Goal: Task Accomplishment & Management: Use online tool/utility

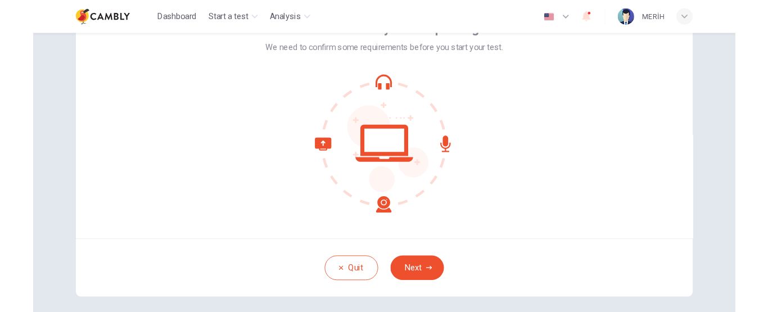
scroll to position [56, 0]
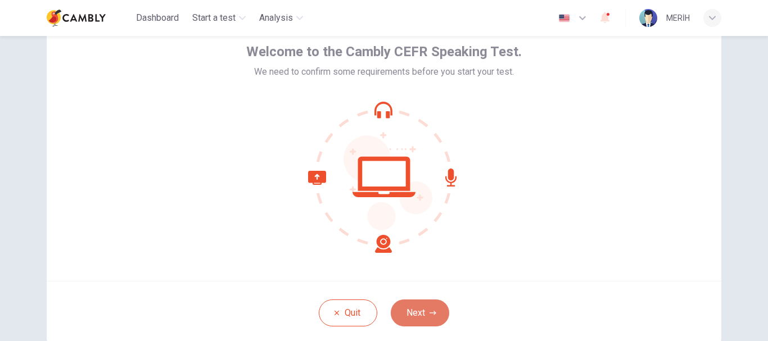
click at [414, 310] on button "Next" at bounding box center [420, 313] width 58 height 27
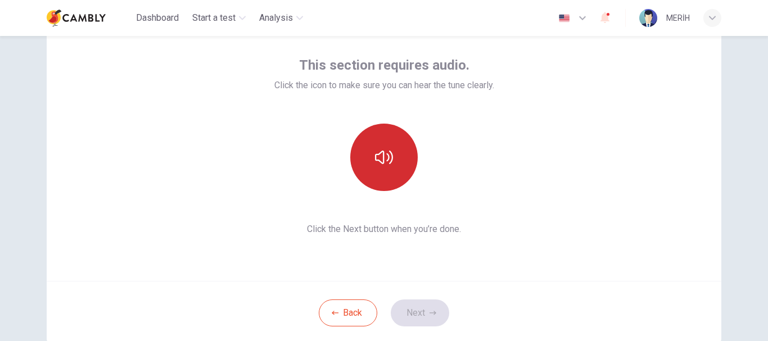
click at [375, 153] on icon "button" at bounding box center [384, 157] width 18 height 18
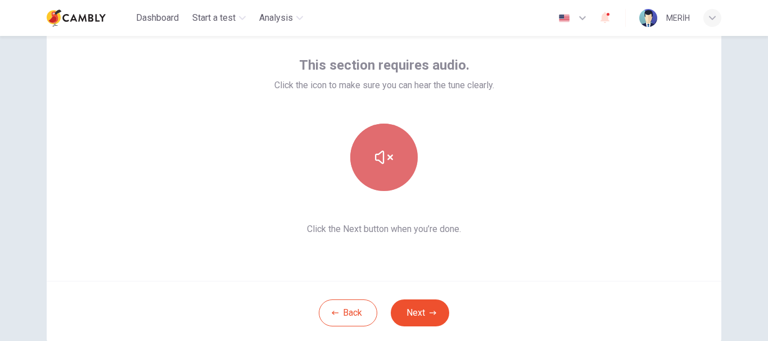
click at [375, 153] on icon "button" at bounding box center [384, 157] width 18 height 18
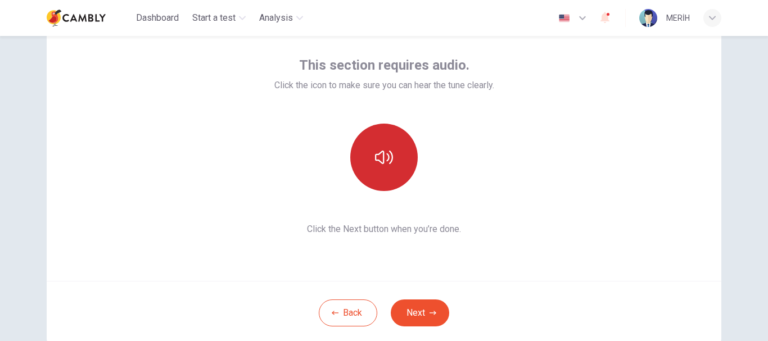
click at [397, 184] on button "button" at bounding box center [383, 157] width 67 height 67
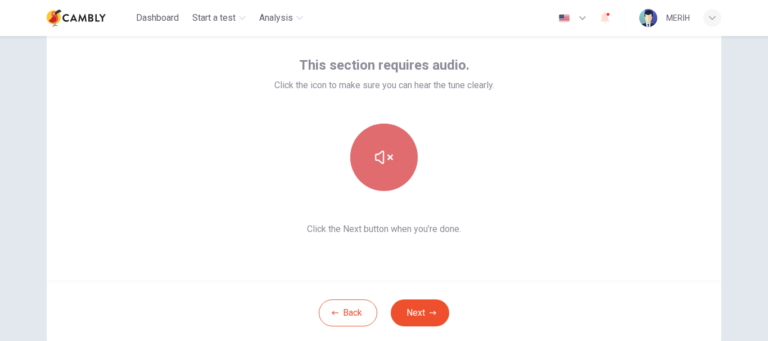
click at [397, 184] on button "button" at bounding box center [383, 157] width 67 height 67
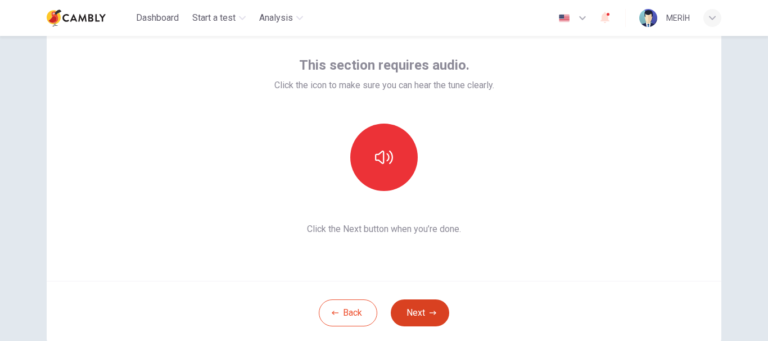
click at [414, 311] on button "Next" at bounding box center [420, 313] width 58 height 27
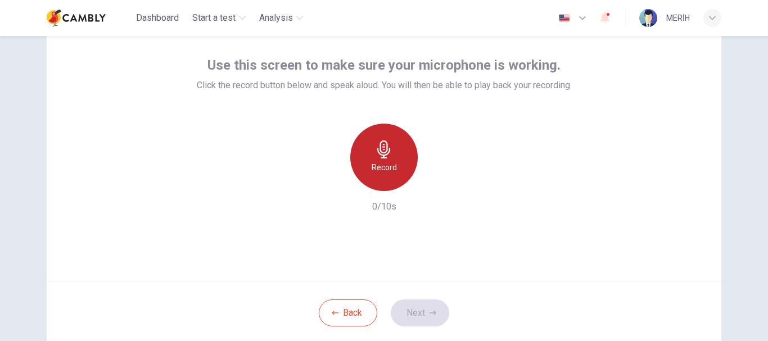
click at [397, 157] on div "Record" at bounding box center [383, 157] width 67 height 67
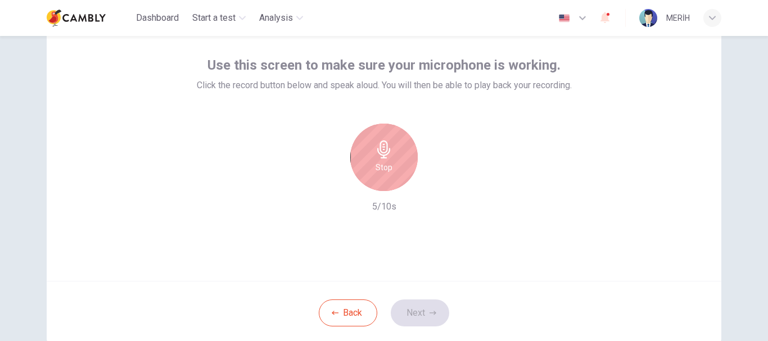
click at [391, 161] on div "Stop" at bounding box center [383, 157] width 67 height 67
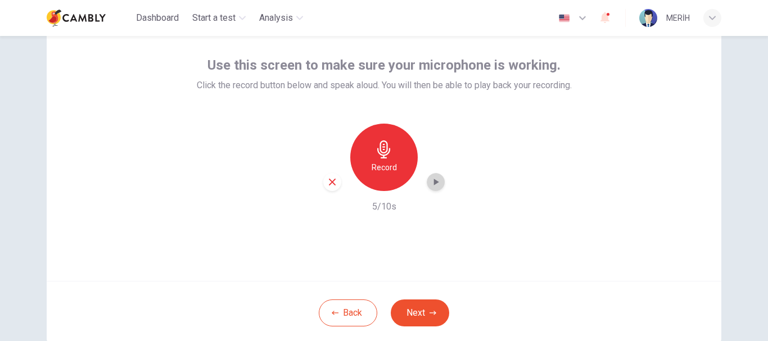
click at [434, 184] on icon "button" at bounding box center [436, 182] width 5 height 7
click at [434, 180] on icon "button" at bounding box center [436, 182] width 5 height 7
click at [369, 95] on div "Use this screen to make sure your microphone is working. Click the record butto…" at bounding box center [384, 134] width 375 height 157
click at [378, 159] on div "Record" at bounding box center [383, 157] width 67 height 67
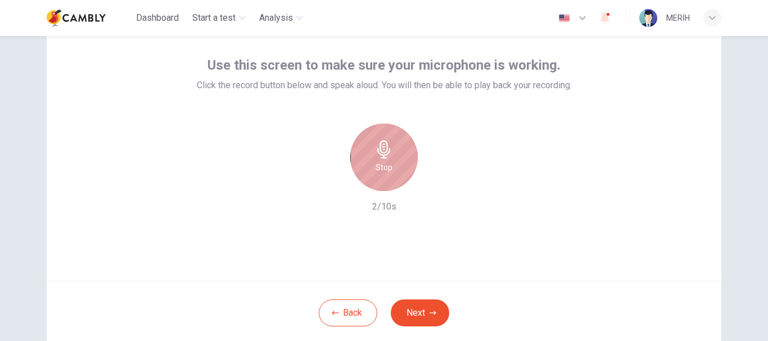
click at [388, 174] on div "Stop" at bounding box center [383, 157] width 67 height 67
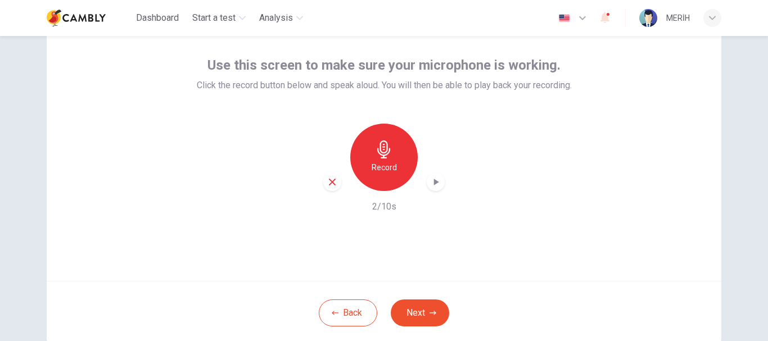
click at [437, 182] on icon "button" at bounding box center [435, 182] width 11 height 11
click at [404, 166] on div "Record" at bounding box center [383, 157] width 67 height 67
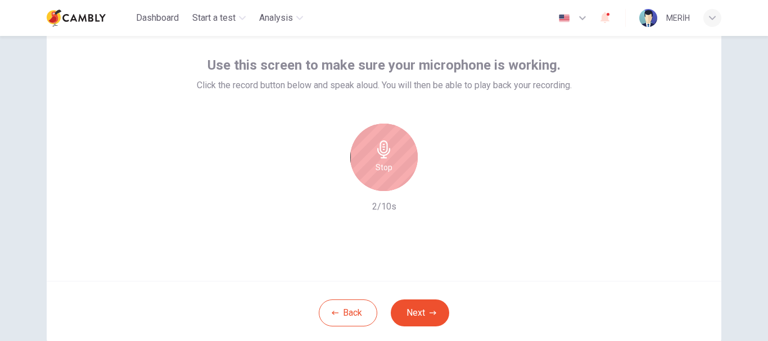
click at [399, 167] on div "Stop" at bounding box center [383, 157] width 67 height 67
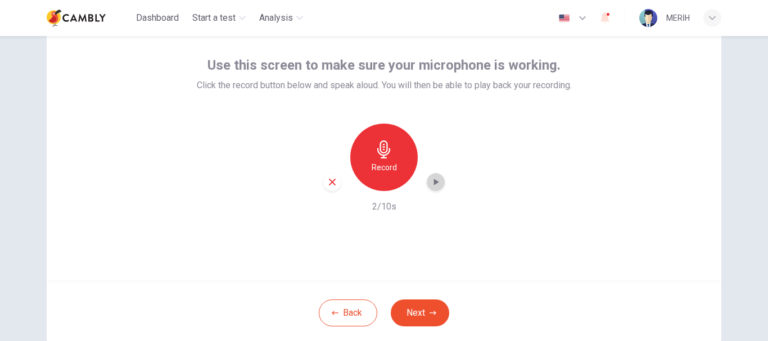
click at [429, 173] on div "button" at bounding box center [436, 182] width 18 height 18
click at [389, 164] on h6 "Record" at bounding box center [384, 167] width 25 height 13
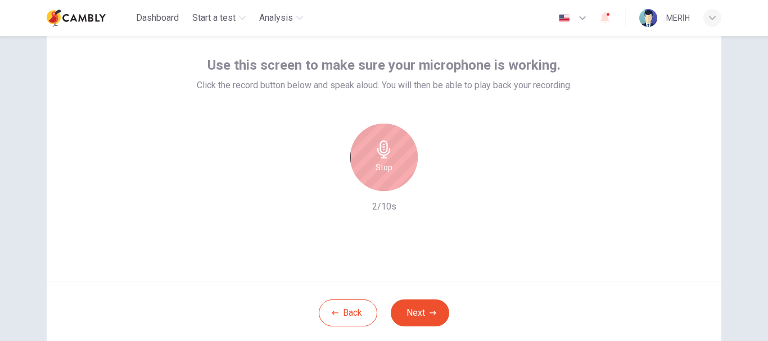
click at [375, 143] on icon "button" at bounding box center [384, 150] width 18 height 18
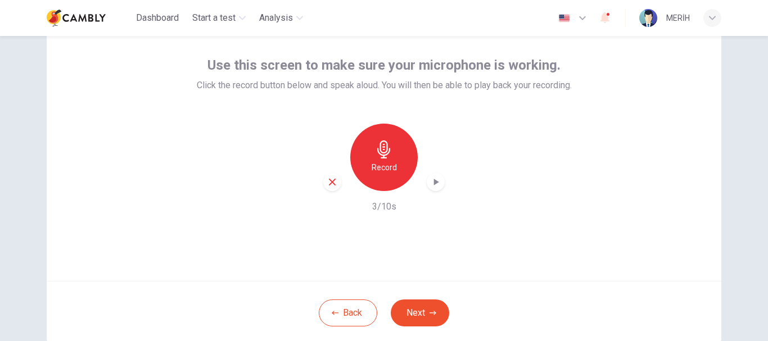
click at [430, 185] on icon "button" at bounding box center [435, 182] width 11 height 11
click at [134, 122] on div "Use this screen to make sure your microphone is working. Click the record butto…" at bounding box center [384, 146] width 675 height 270
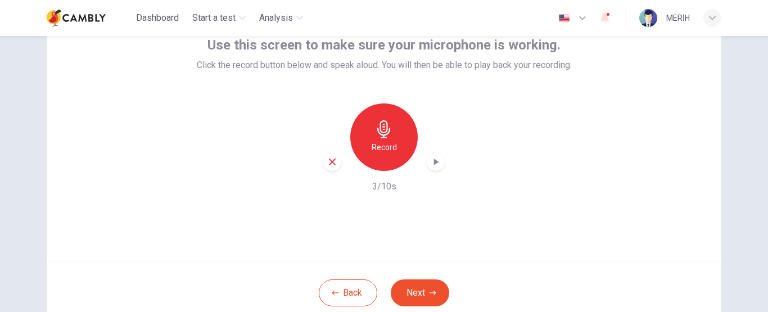
scroll to position [44, 0]
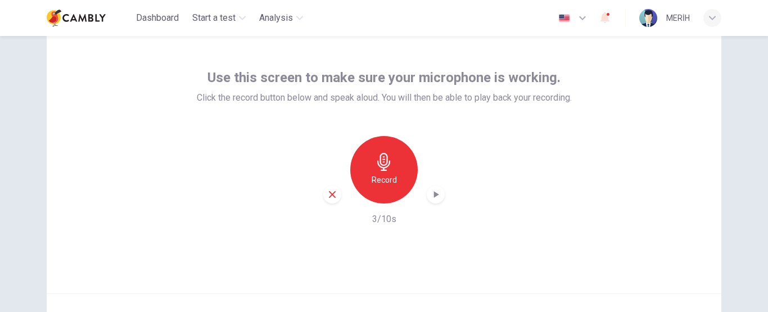
click at [427, 193] on div "button" at bounding box center [436, 194] width 18 height 18
click at [437, 199] on icon "button" at bounding box center [435, 194] width 11 height 11
click at [460, 174] on div "Record 3/10s" at bounding box center [384, 181] width 375 height 90
click at [386, 168] on icon "button" at bounding box center [384, 162] width 18 height 18
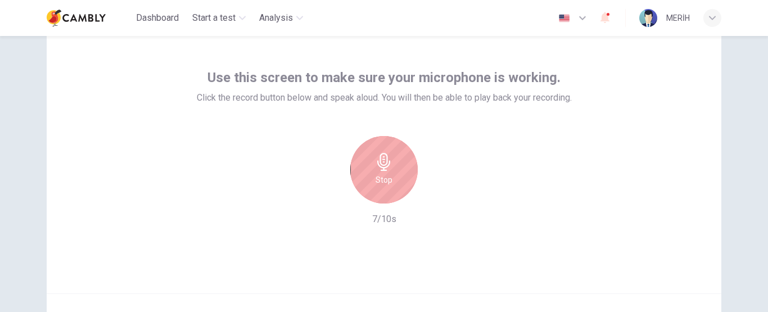
click at [400, 184] on div "Stop" at bounding box center [383, 169] width 67 height 67
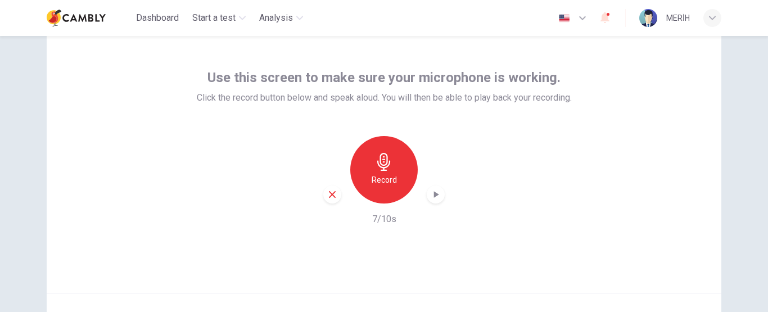
click at [401, 186] on div "Record" at bounding box center [383, 169] width 67 height 67
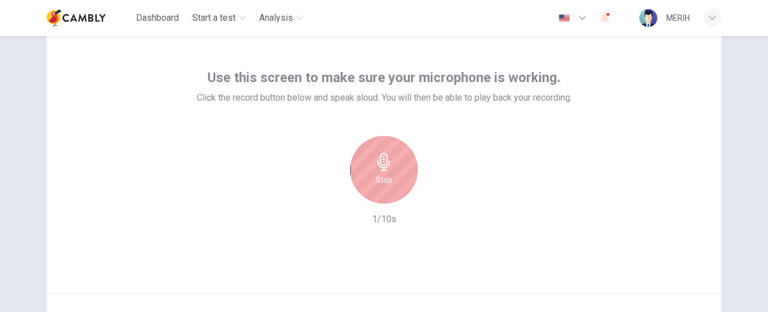
click at [401, 186] on div "Stop" at bounding box center [383, 169] width 67 height 67
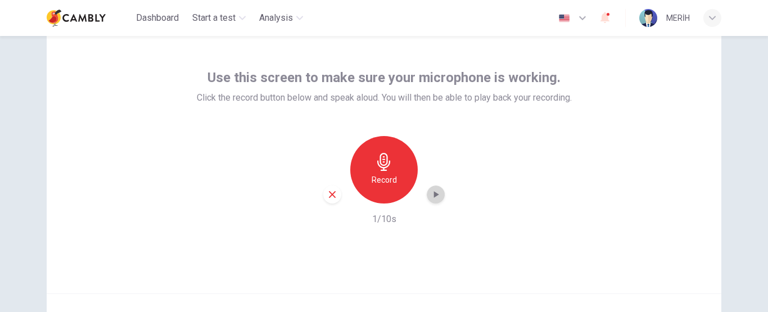
click at [438, 196] on div "button" at bounding box center [436, 194] width 18 height 18
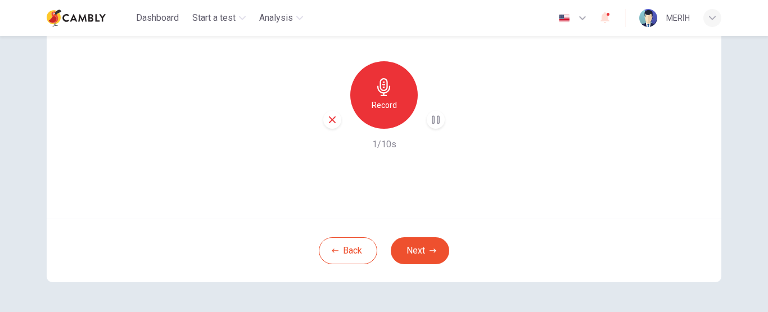
scroll to position [156, 0]
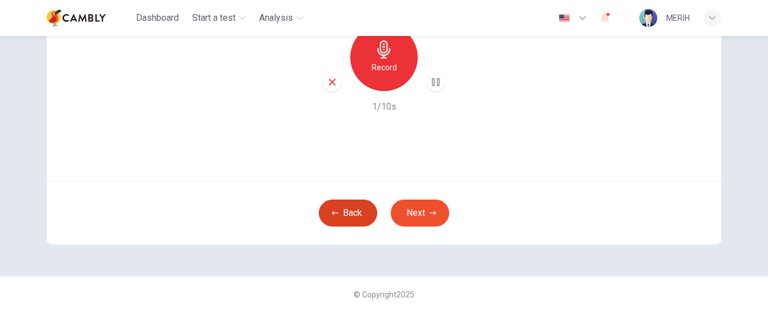
click at [350, 219] on button "Back" at bounding box center [348, 213] width 58 height 27
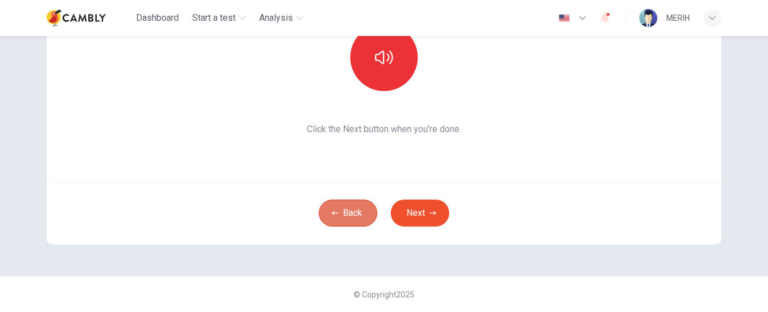
click at [350, 219] on button "Back" at bounding box center [348, 213] width 58 height 27
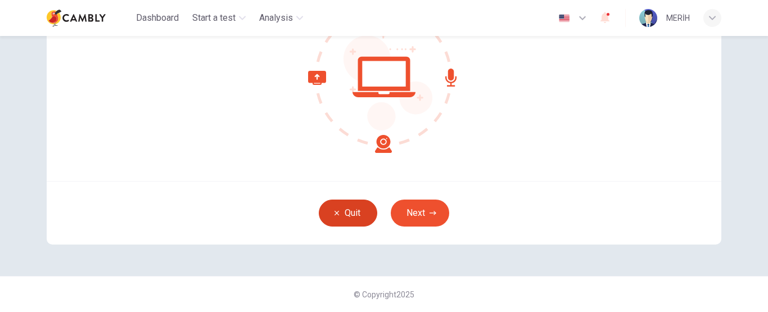
scroll to position [0, 0]
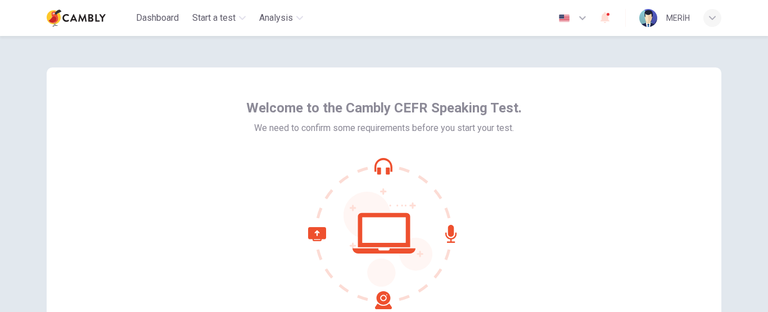
click at [618, 15] on div "English ** ​ MERİH" at bounding box center [637, 18] width 169 height 24
click at [604, 17] on icon "button" at bounding box center [604, 17] width 9 height 11
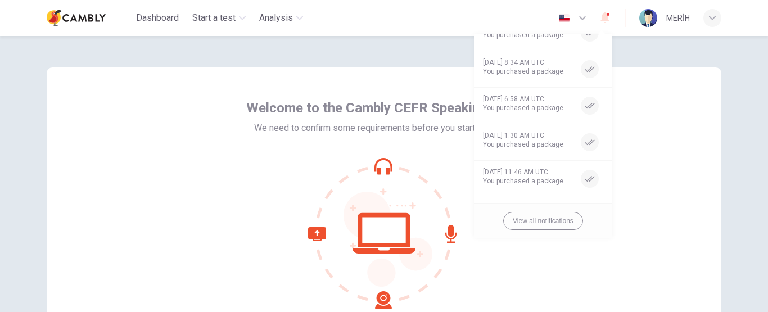
scroll to position [59, 0]
click at [544, 223] on button "View all notifications" at bounding box center [543, 221] width 80 height 18
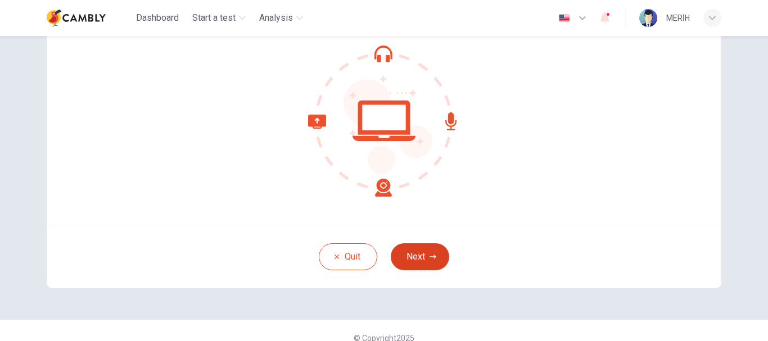
click at [408, 245] on button "Next" at bounding box center [420, 256] width 58 height 27
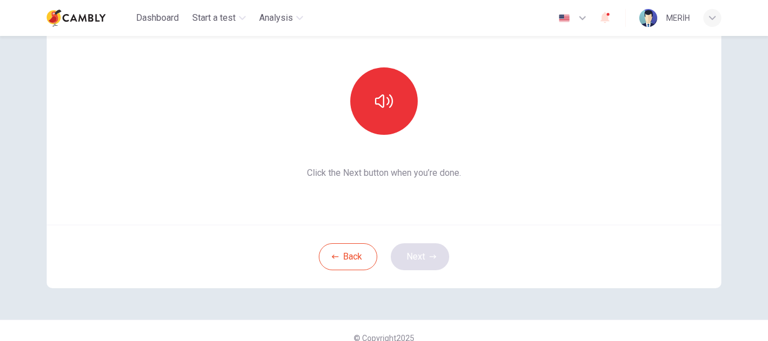
scroll to position [56, 0]
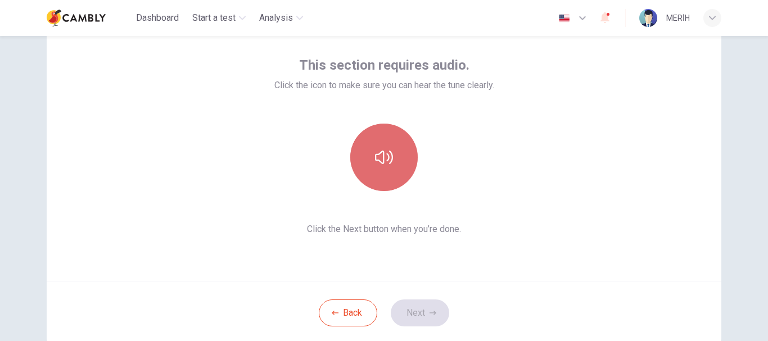
click at [383, 185] on button "button" at bounding box center [383, 157] width 67 height 67
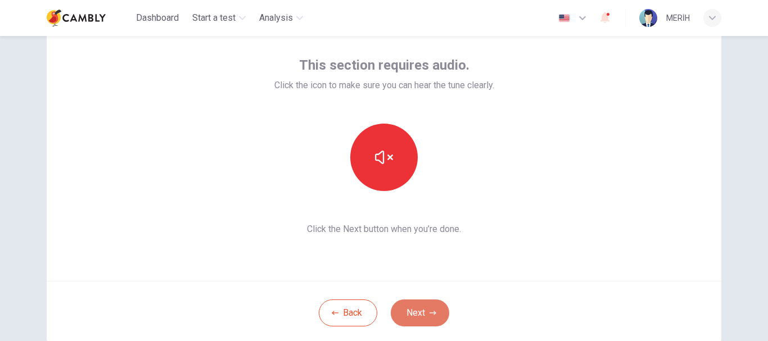
click at [406, 311] on button "Next" at bounding box center [420, 313] width 58 height 27
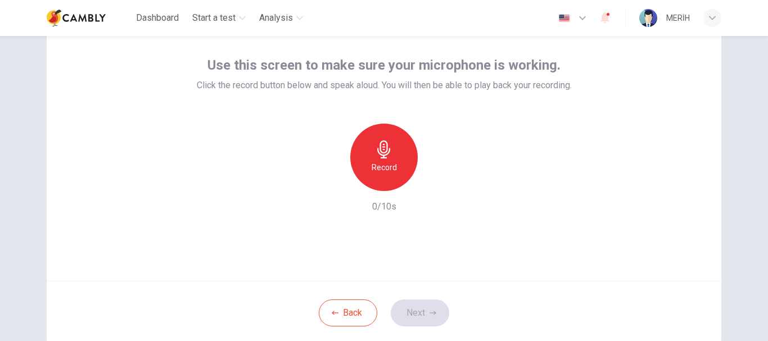
click at [374, 161] on h6 "Record" at bounding box center [384, 167] width 25 height 13
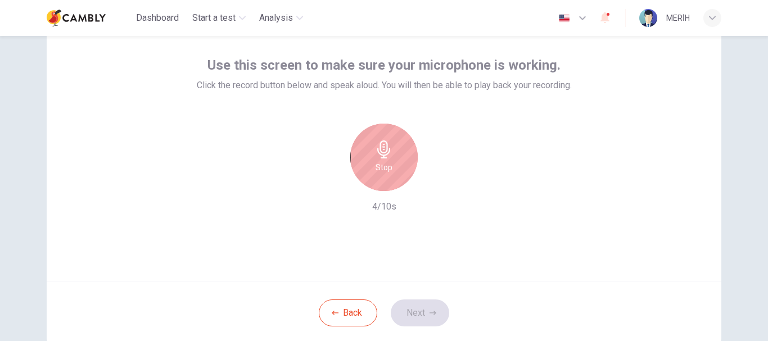
click at [387, 166] on h6 "Stop" at bounding box center [383, 167] width 17 height 13
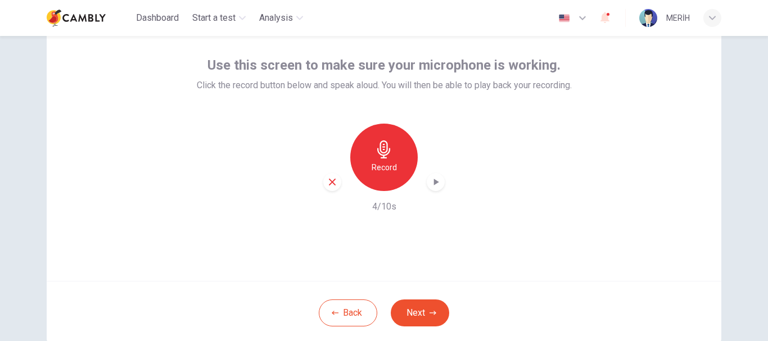
click at [430, 185] on icon "button" at bounding box center [435, 182] width 11 height 11
click at [663, 208] on div "Use this screen to make sure your microphone is working. Click the record butto…" at bounding box center [384, 146] width 675 height 270
click at [434, 182] on icon "button" at bounding box center [436, 182] width 5 height 7
click at [430, 180] on icon "button" at bounding box center [435, 182] width 11 height 11
click at [436, 185] on icon "button" at bounding box center [435, 182] width 11 height 11
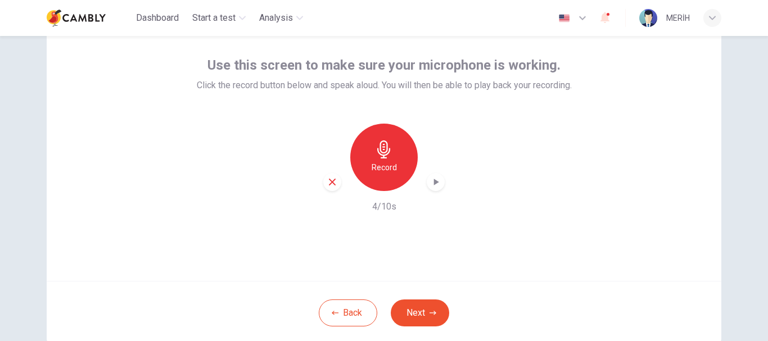
click at [427, 185] on div "button" at bounding box center [436, 182] width 18 height 18
click at [436, 320] on button "Next" at bounding box center [420, 313] width 58 height 27
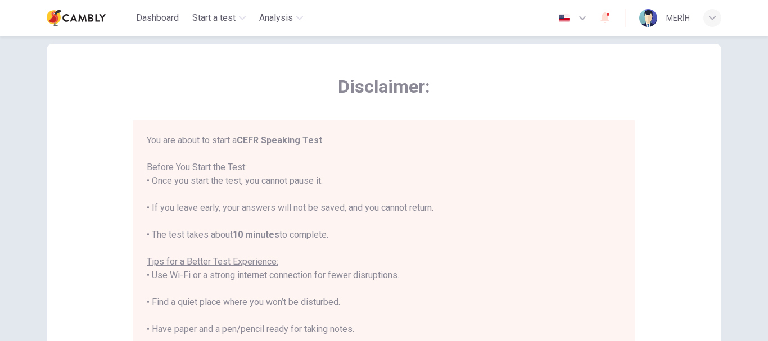
scroll to position [3, 0]
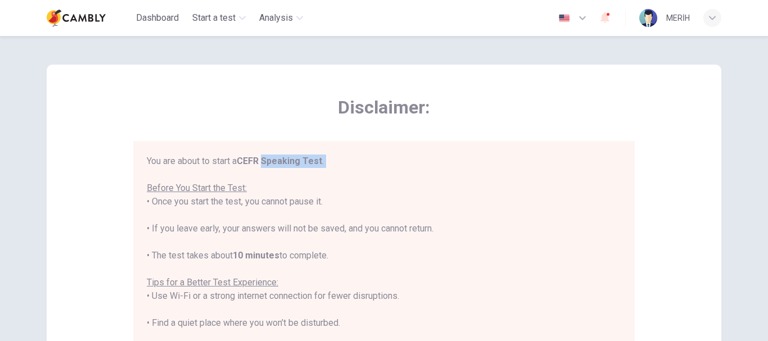
drag, startPoint x: 266, startPoint y: 160, endPoint x: 356, endPoint y: 168, distance: 90.9
click at [356, 168] on div "You are about to start a CEFR Speaking Test . Before You Start the Test: • Once…" at bounding box center [384, 310] width 474 height 310
click at [350, 185] on div "You are about to start a CEFR Speaking Test . Before You Start the Test: • Once…" at bounding box center [384, 310] width 474 height 310
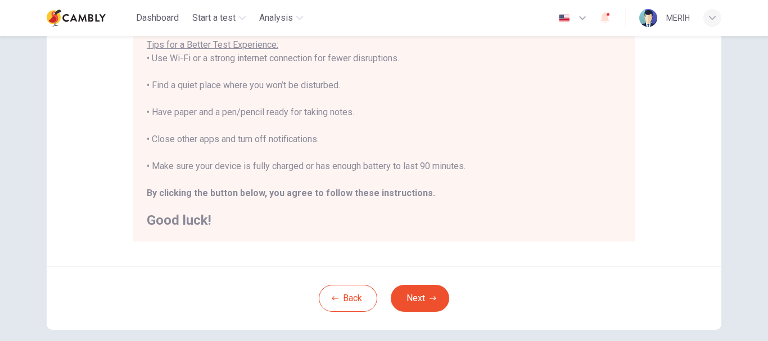
scroll to position [284, 0]
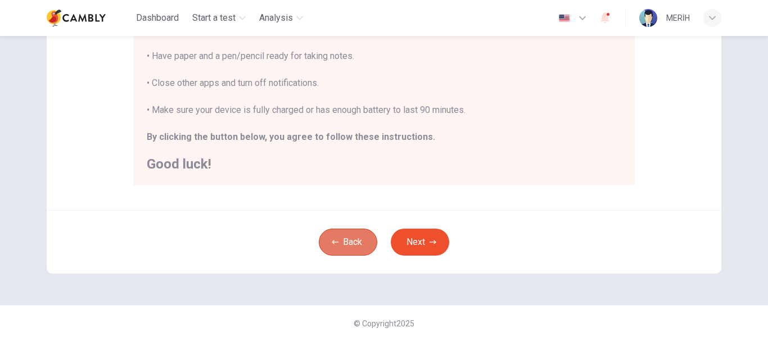
click at [370, 244] on button "Back" at bounding box center [348, 242] width 58 height 27
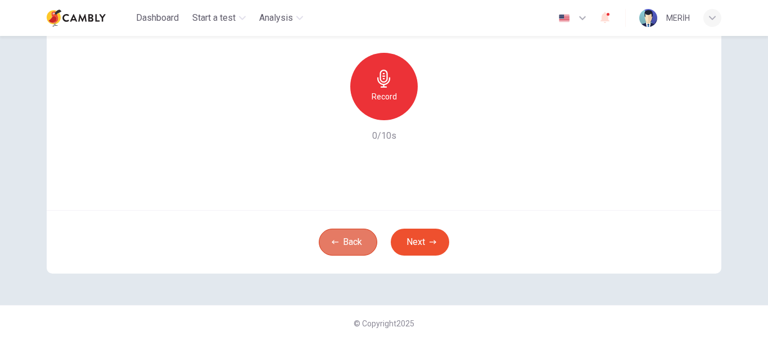
click at [370, 244] on button "Back" at bounding box center [348, 242] width 58 height 27
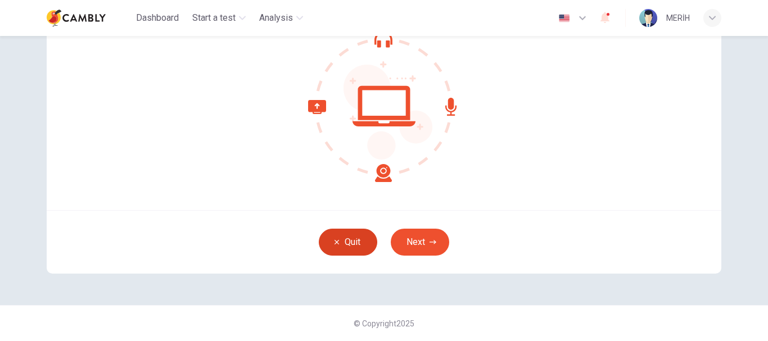
click at [370, 244] on button "Quit" at bounding box center [348, 242] width 58 height 27
